Goal: Transaction & Acquisition: Purchase product/service

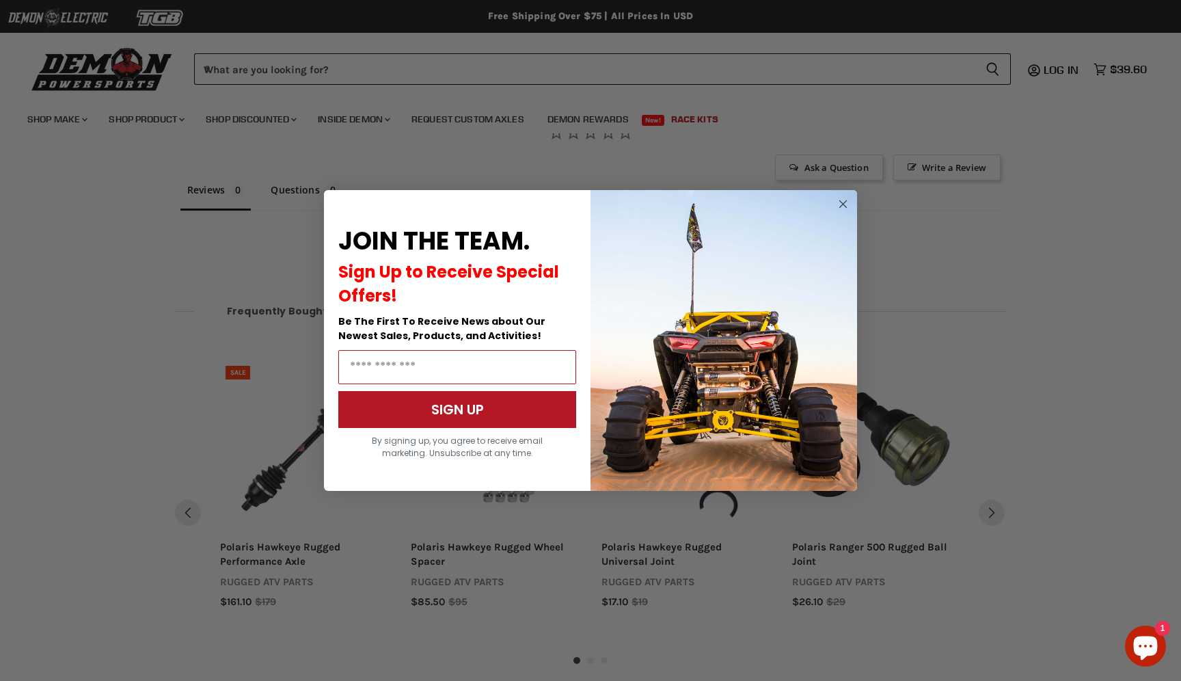
scroll to position [859, 0]
